Goal: Book appointment/travel/reservation

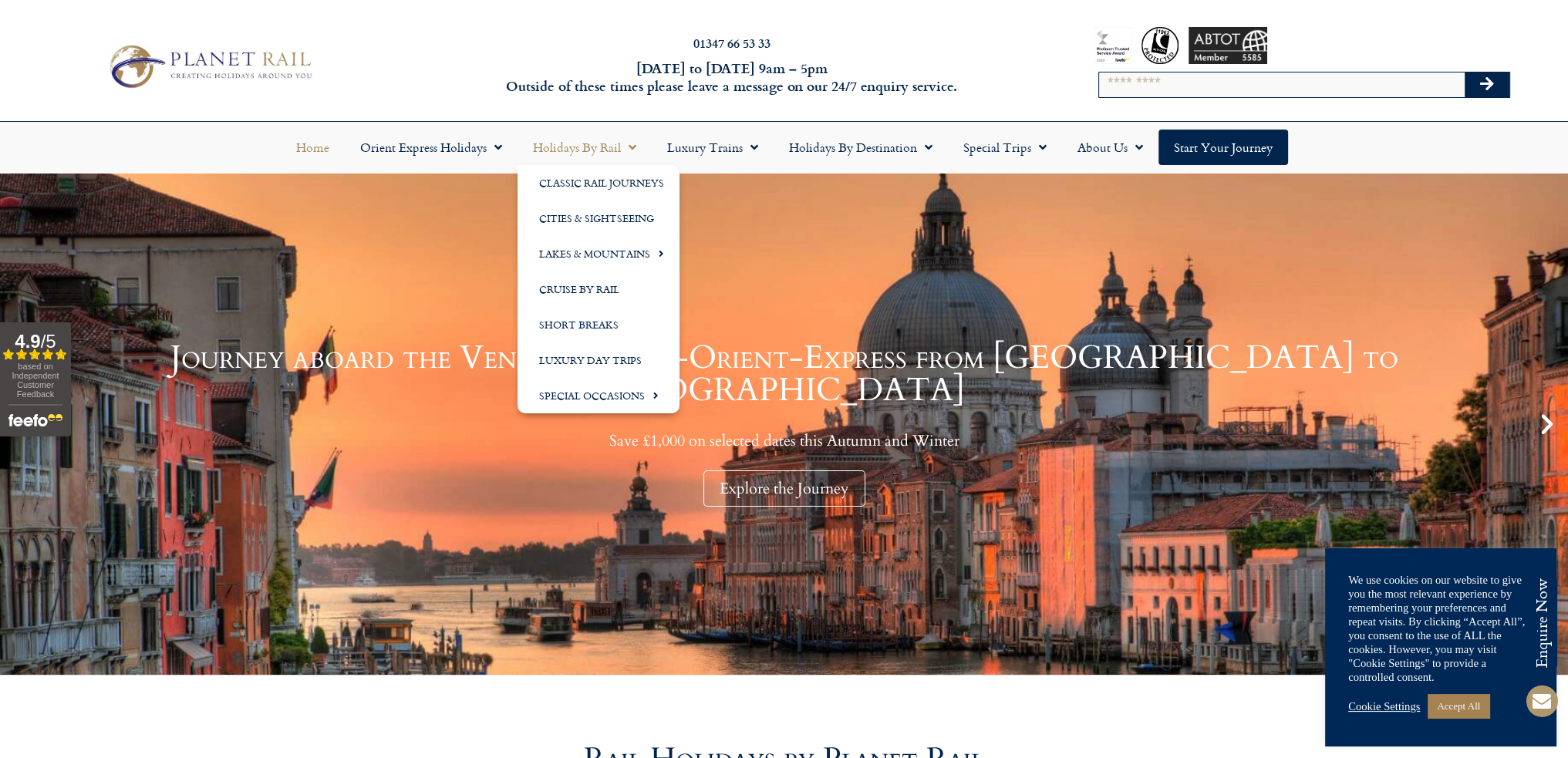
click at [636, 144] on span "Menu" at bounding box center [628, 147] width 15 height 28
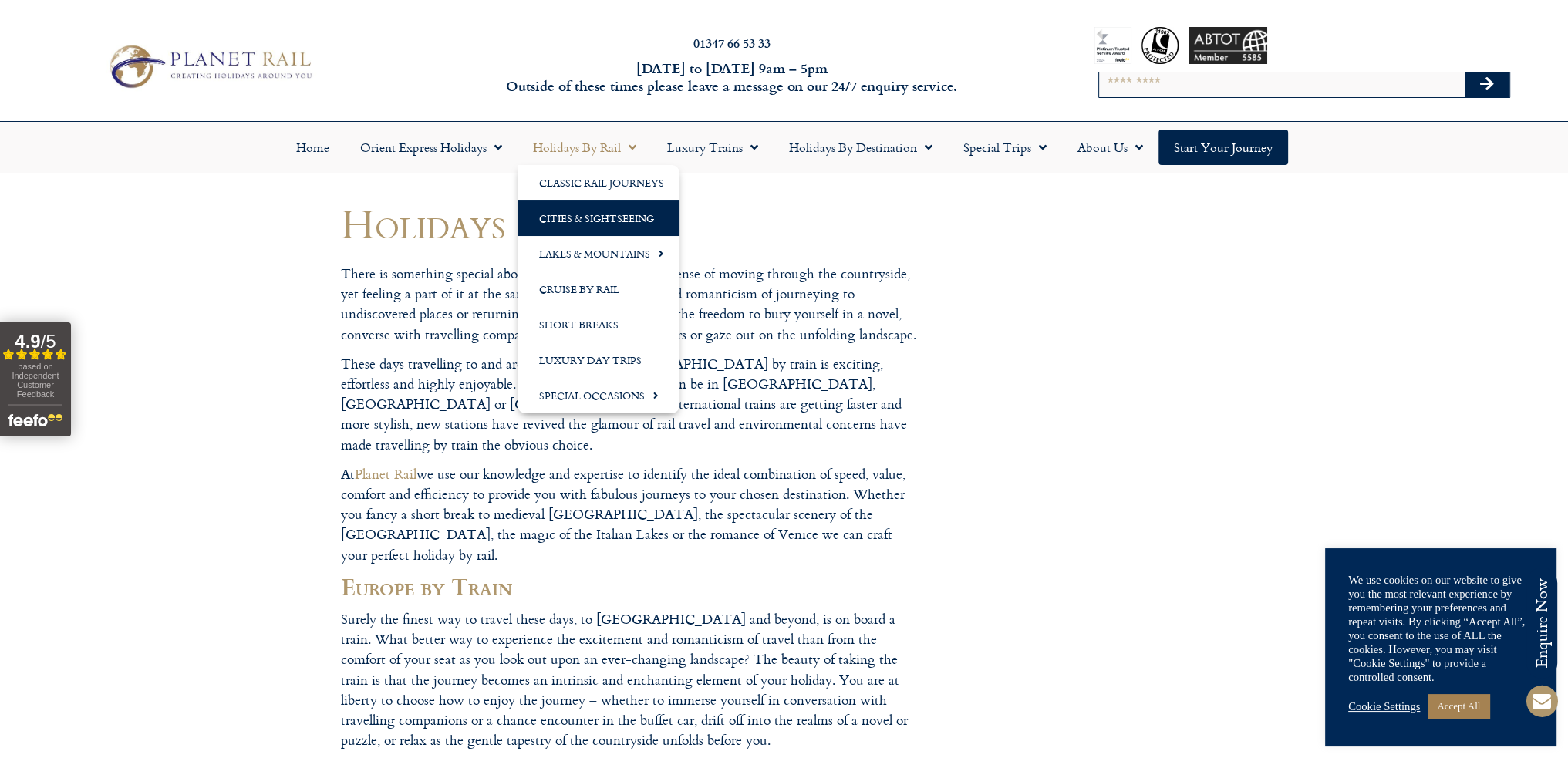
click at [588, 214] on link "Cities & Sightseeing" at bounding box center [599, 218] width 162 height 35
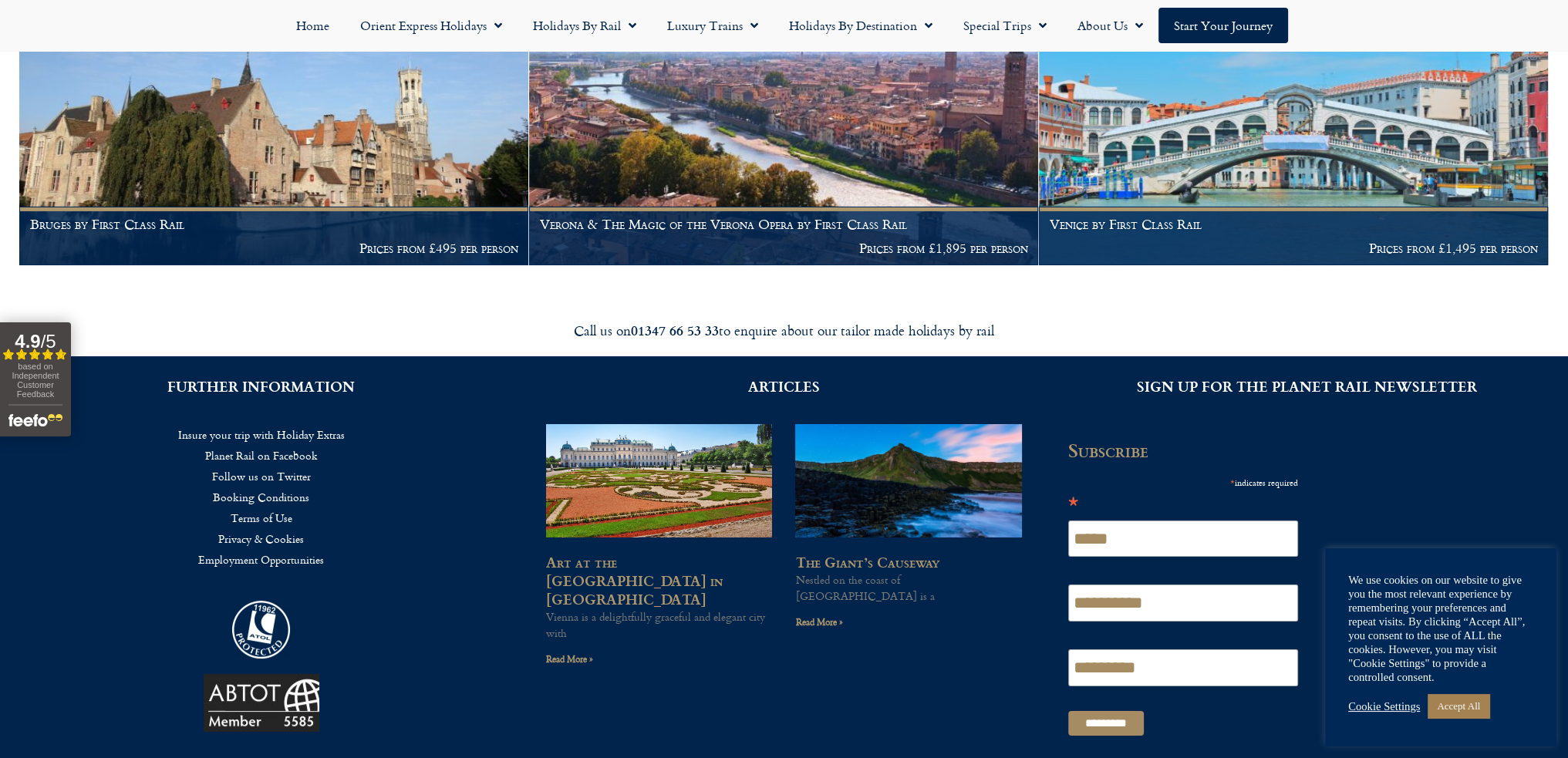
scroll to position [7132, 0]
